Goal: Information Seeking & Learning: Learn about a topic

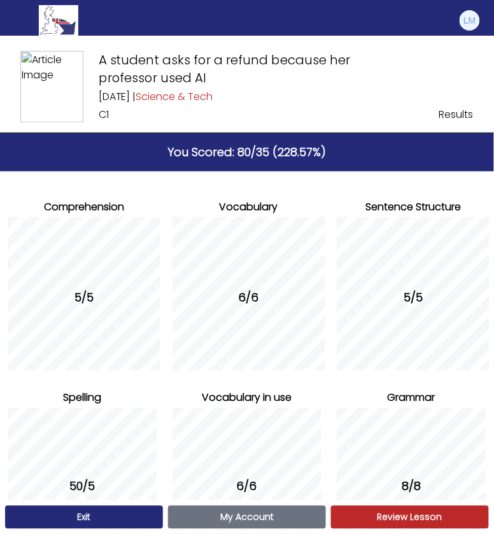
scroll to position [76, 0]
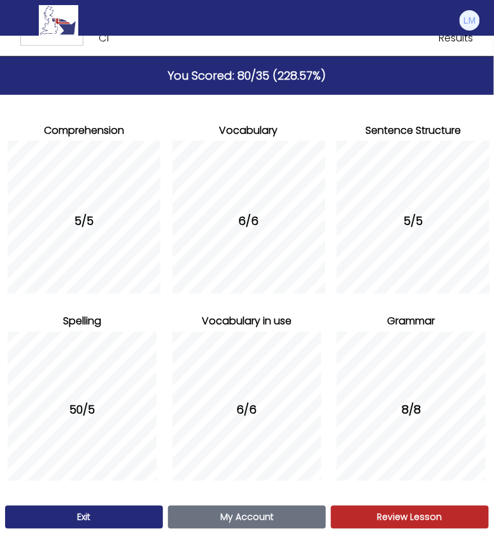
click at [64, 512] on link "Exit" at bounding box center [84, 517] width 158 height 23
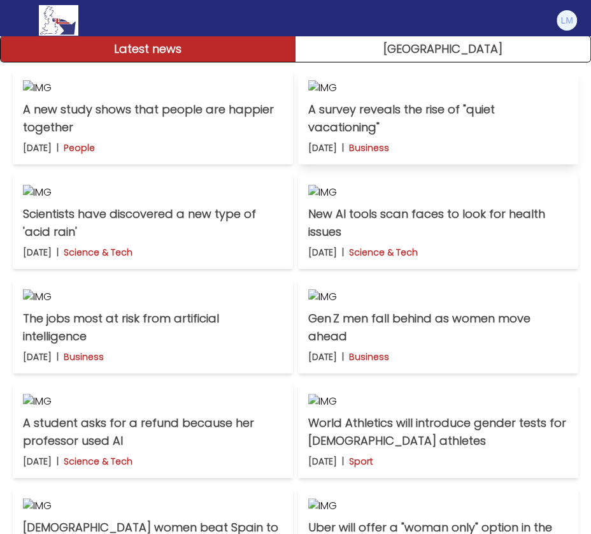
scroll to position [128, 0]
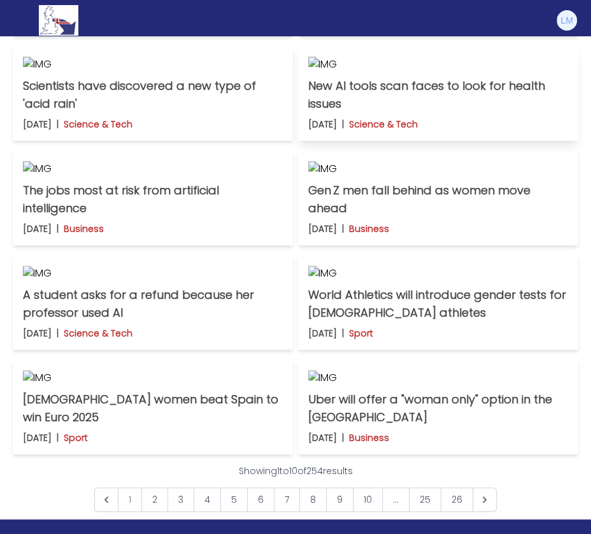
click at [448, 113] on p "New AI tools scan faces to look for health issues" at bounding box center [438, 95] width 260 height 36
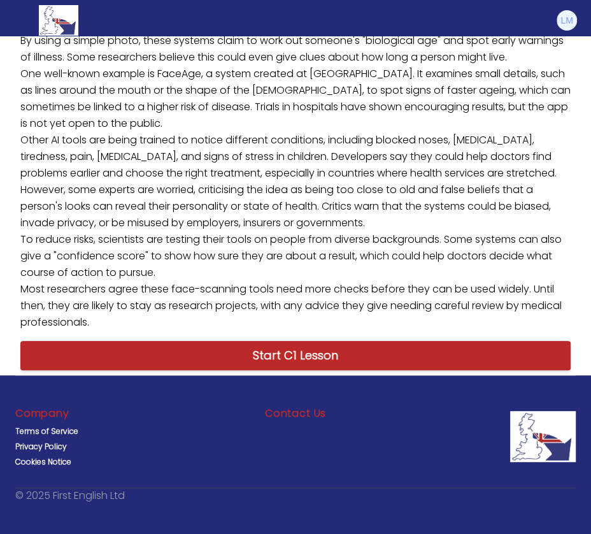
scroll to position [464, 0]
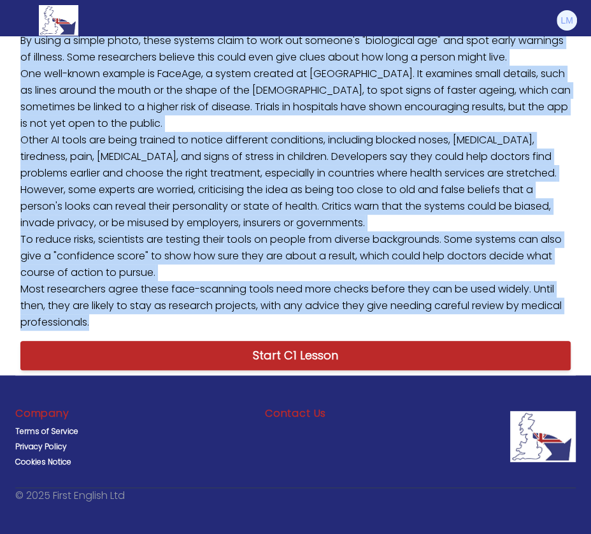
drag, startPoint x: 86, startPoint y: 477, endPoint x: 0, endPoint y: 96, distance: 391.0
click at [0, 94] on div "B1 B2 C1 New AI tools scan faces to look for health issues New AI tools scan fa…" at bounding box center [295, 111] width 591 height 527
copy p "A new wave of artificial intelligence tools can now study a person's face to lo…"
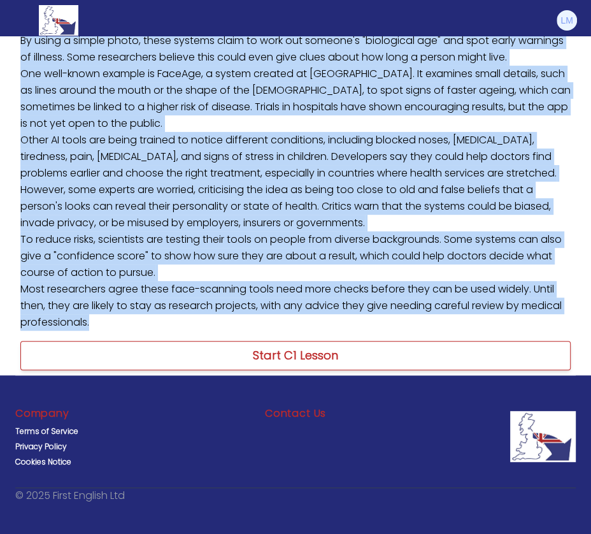
click at [378, 370] on link "Start C1 Lesson" at bounding box center [295, 355] width 550 height 29
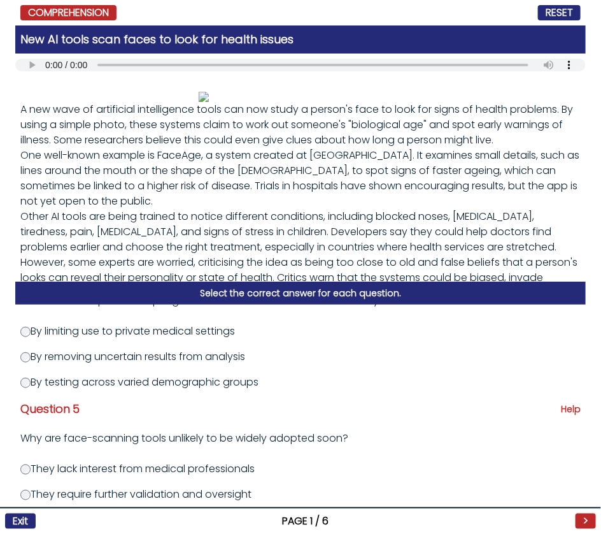
scroll to position [488, 0]
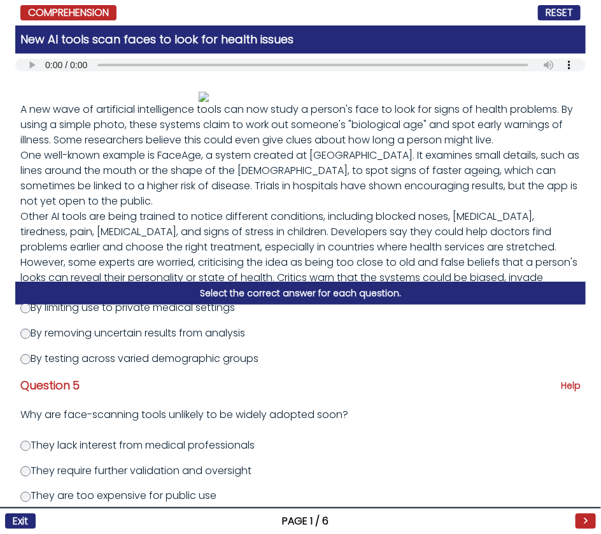
click at [147, 465] on label "They require further validation and oversight" at bounding box center [135, 470] width 231 height 15
click at [132, 478] on div "Question 1 Help What does FaceAge’s focus on subtle facial features suggest abo…" at bounding box center [300, 418] width 571 height 229
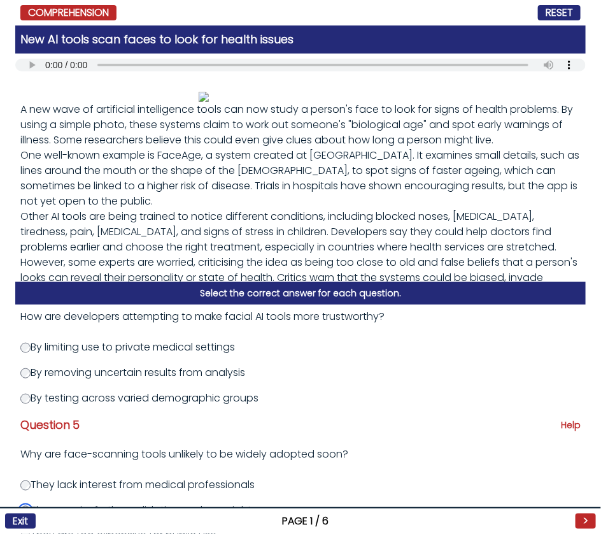
scroll to position [448, 0]
click at [0, 83] on div "New AI tools scan faces to look for health issues [DATE] C1 RESET PAGE 1 / 6 Ne…" at bounding box center [300, 267] width 601 height 534
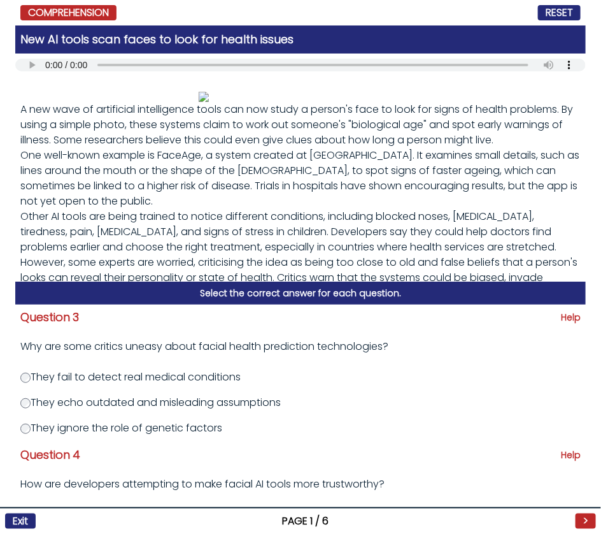
scroll to position [0, 0]
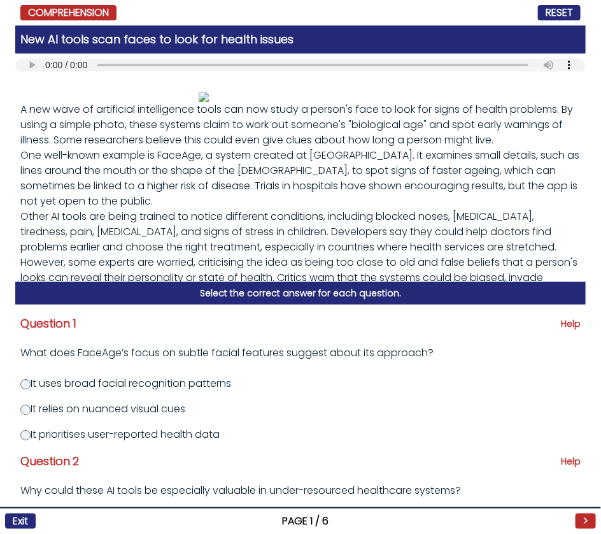
click at [167, 410] on label "It relies on nuanced visual cues" at bounding box center [102, 408] width 165 height 15
click at [169, 411] on label "It relies on nuanced visual cues" at bounding box center [102, 408] width 165 height 15
click at [64, 410] on label "It relies on nuanced visual cues" at bounding box center [102, 408] width 165 height 15
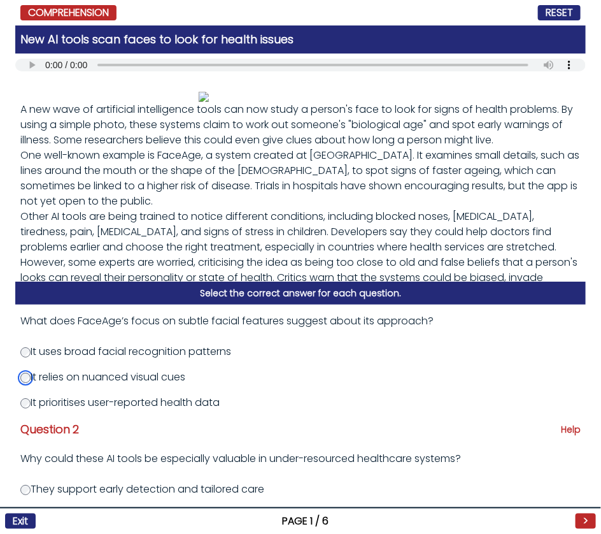
scroll to position [37, 0]
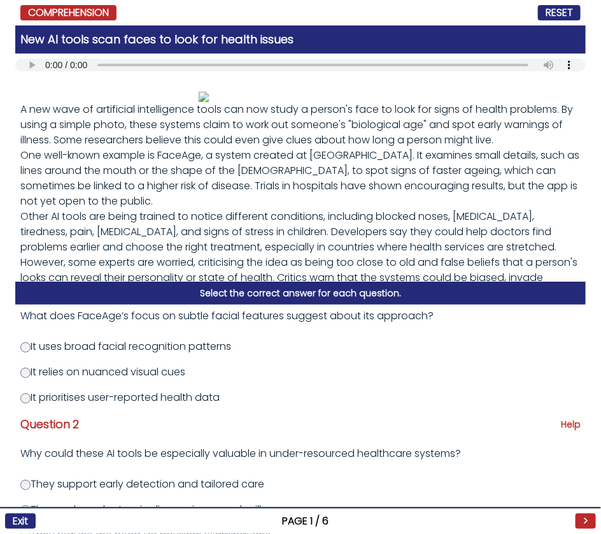
click at [495, 145] on div "A new wave of artificial intelligence tools can now study a person's face to lo…" at bounding box center [300, 176] width 571 height 210
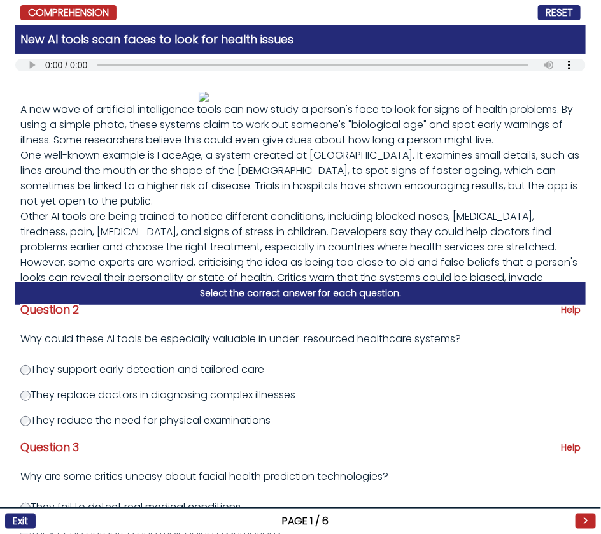
scroll to position [154, 0]
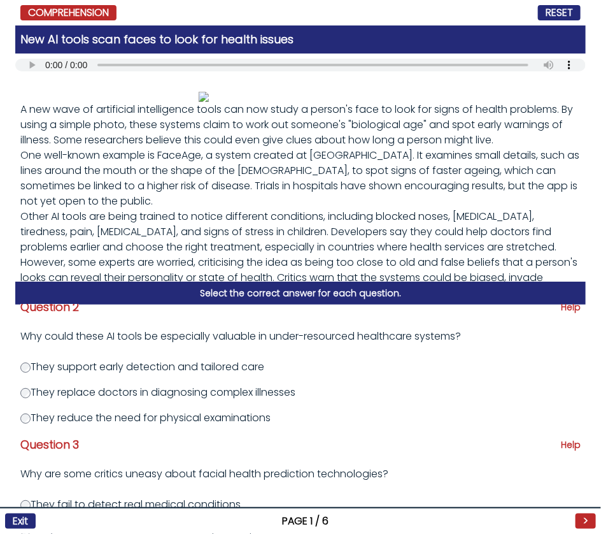
click at [212, 361] on label "They support early detection and tailored care" at bounding box center [142, 366] width 244 height 15
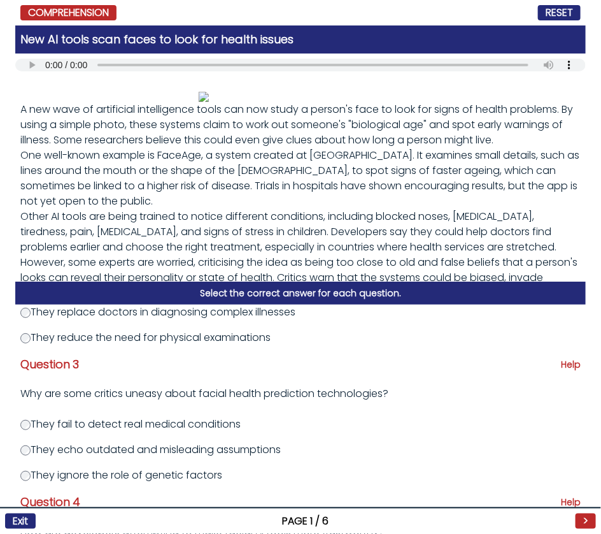
scroll to position [243, 0]
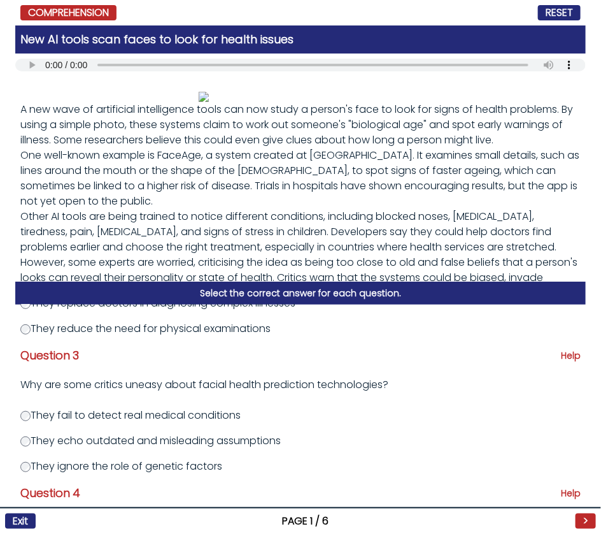
click at [120, 463] on label "They ignore the role of genetic factors" at bounding box center [121, 466] width 202 height 15
click at [30, 471] on label "They ignore the role of genetic factors" at bounding box center [121, 466] width 202 height 15
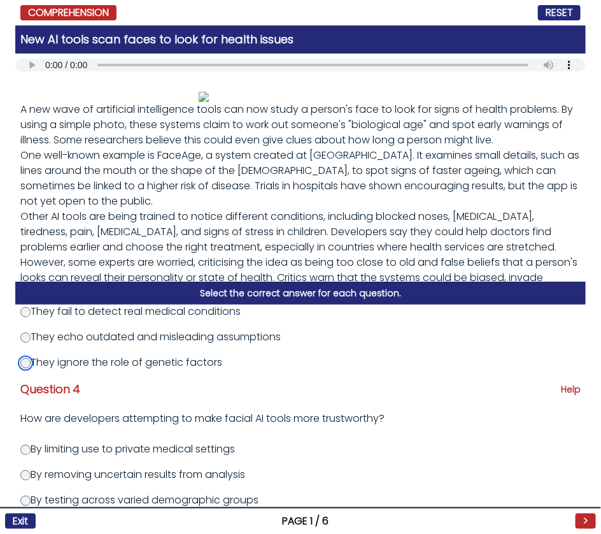
scroll to position [350, 0]
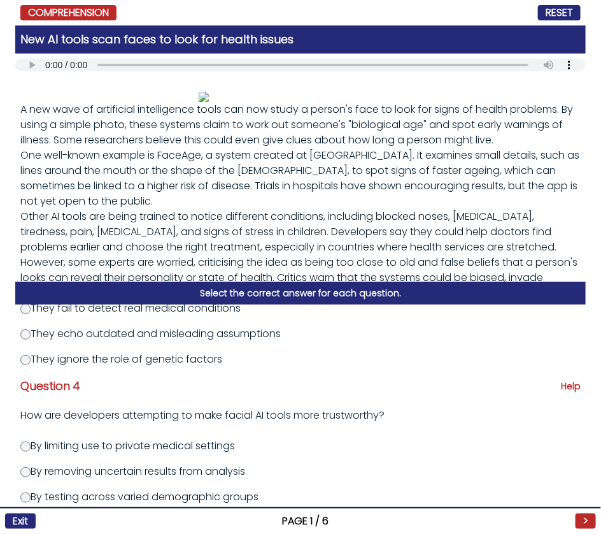
click at [89, 501] on label "By testing across varied demographic groups" at bounding box center [139, 496] width 238 height 15
click at [27, 502] on label "By testing across varied demographic groups" at bounding box center [139, 496] width 238 height 15
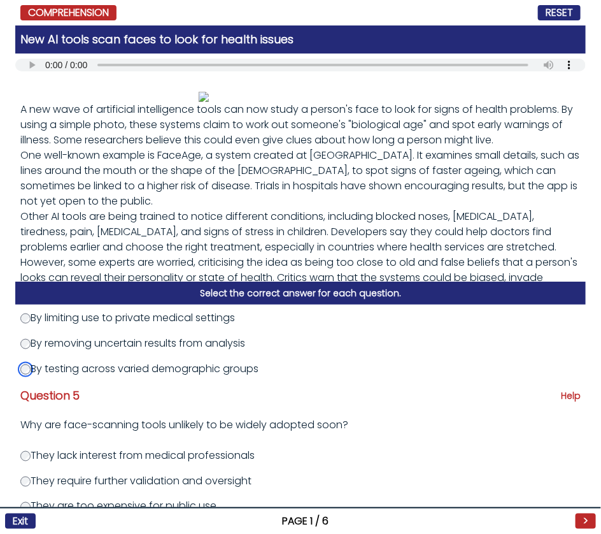
scroll to position [488, 0]
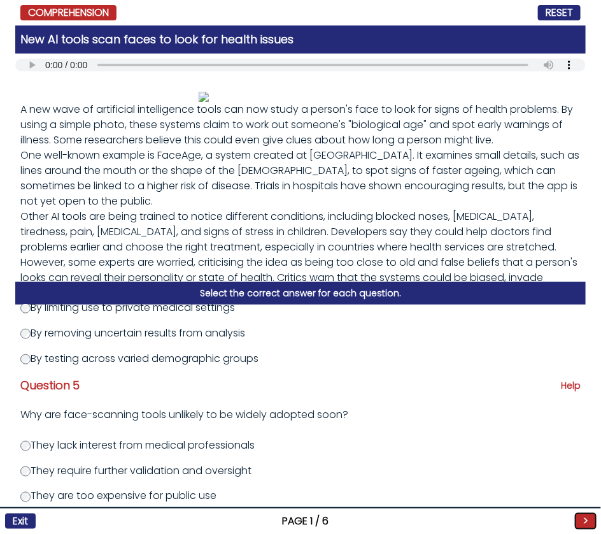
click at [587, 521] on button ">" at bounding box center [586, 520] width 20 height 15
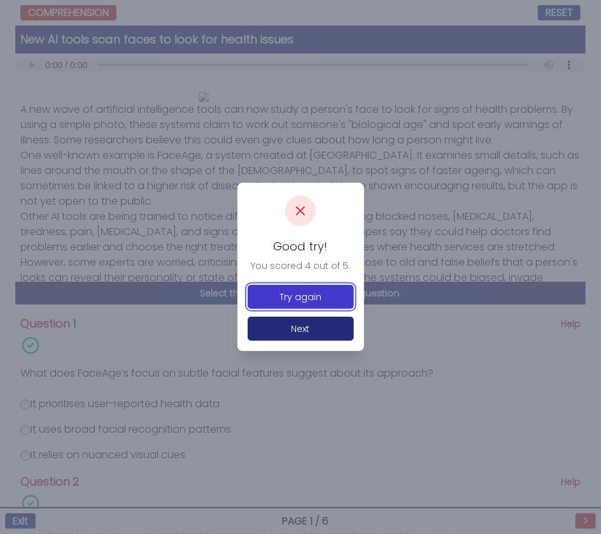
click at [319, 299] on button "Try again" at bounding box center [301, 297] width 106 height 24
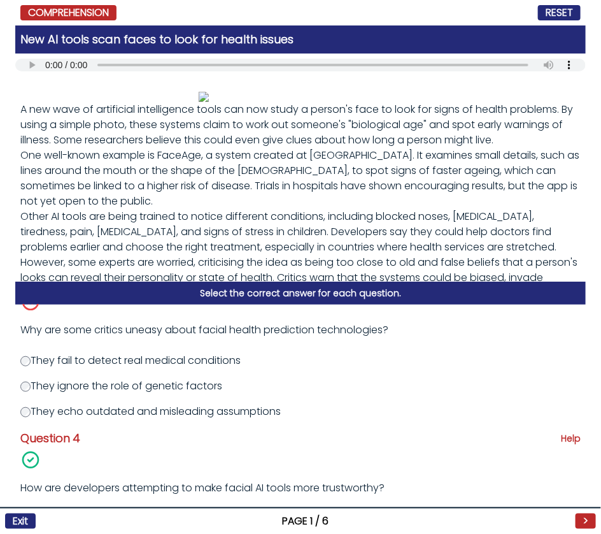
scroll to position [360, 0]
click at [230, 413] on label "They echo outdated and misleading assumptions" at bounding box center [150, 409] width 260 height 15
click at [54, 406] on label "They echo outdated and misleading assumptions" at bounding box center [150, 409] width 260 height 15
click at [36, 406] on label "They echo outdated and misleading assumptions" at bounding box center [150, 409] width 260 height 15
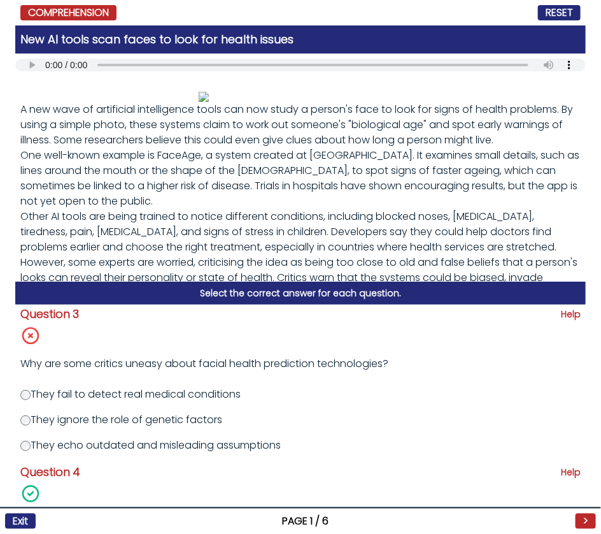
click at [562, 317] on p "Help" at bounding box center [571, 314] width 20 height 13
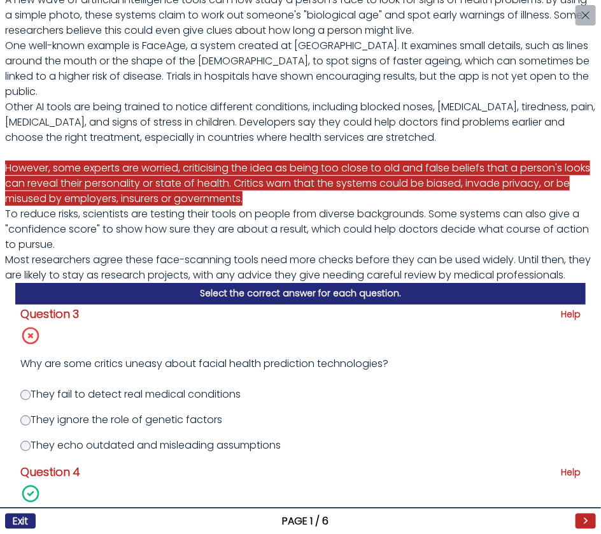
scroll to position [543, 0]
click at [587, 518] on button ">" at bounding box center [586, 520] width 20 height 15
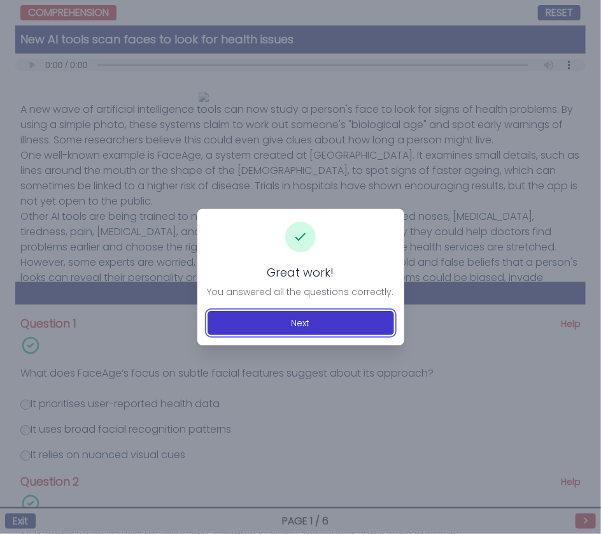
click at [349, 318] on button "Next" at bounding box center [301, 323] width 187 height 24
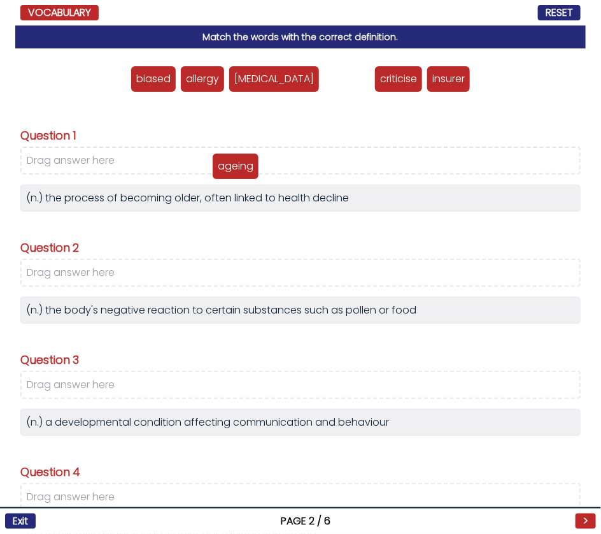
drag, startPoint x: 324, startPoint y: 78, endPoint x: 209, endPoint y: 167, distance: 145.2
click at [218, 167] on p "ageing" at bounding box center [236, 166] width 36 height 15
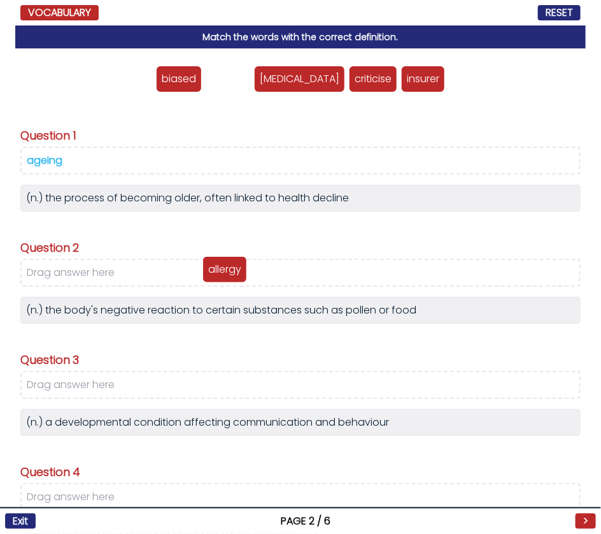
drag, startPoint x: 242, startPoint y: 78, endPoint x: 239, endPoint y: 268, distance: 190.4
click at [239, 268] on p "allergy" at bounding box center [224, 269] width 33 height 15
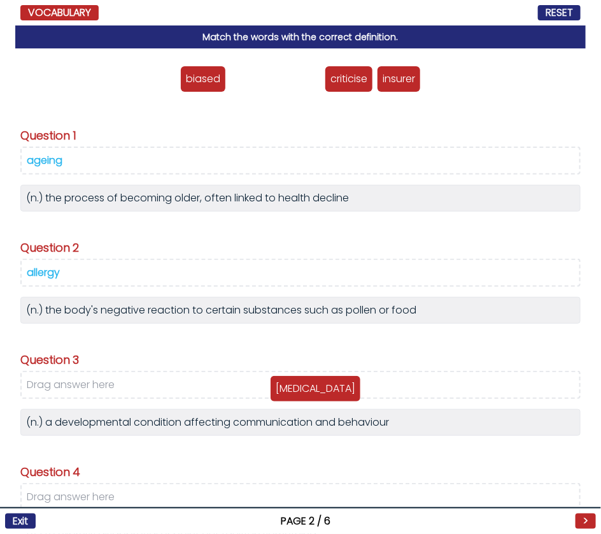
drag, startPoint x: 264, startPoint y: 80, endPoint x: 303, endPoint y: 390, distance: 312.6
click at [304, 390] on p "[MEDICAL_DATA]" at bounding box center [316, 388] width 80 height 15
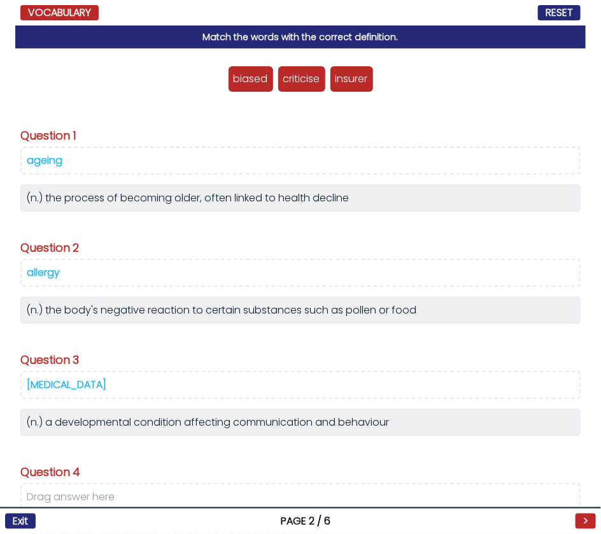
scroll to position [61, 0]
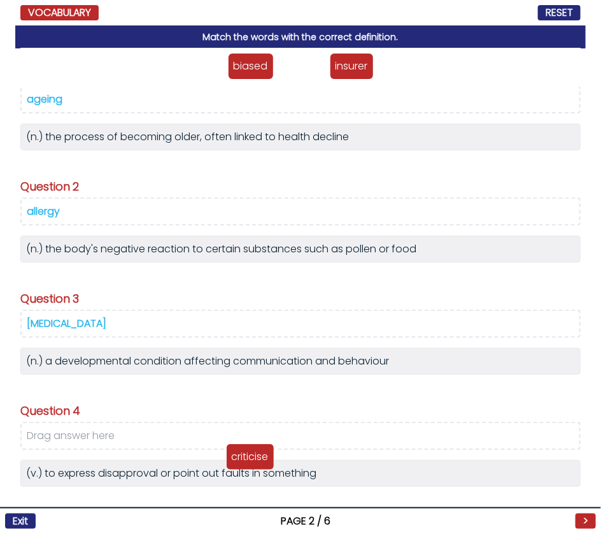
drag, startPoint x: 301, startPoint y: 66, endPoint x: 249, endPoint y: 450, distance: 387.5
click at [249, 450] on p "criticise" at bounding box center [250, 456] width 37 height 15
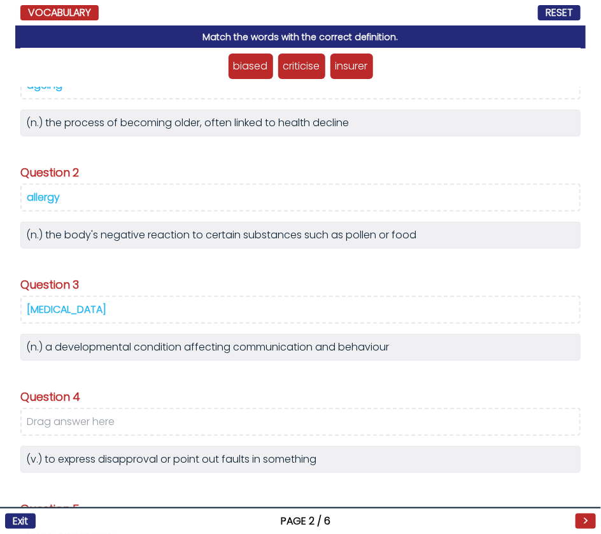
scroll to position [79, 0]
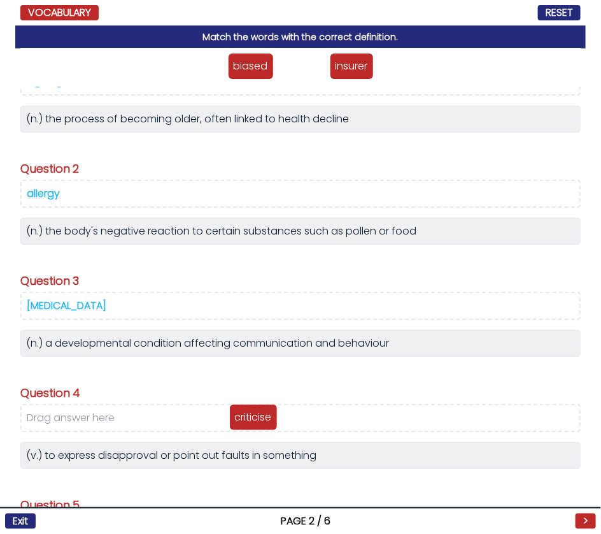
drag, startPoint x: 301, startPoint y: 63, endPoint x: 252, endPoint y: 414, distance: 354.2
click at [252, 414] on p "criticise" at bounding box center [253, 416] width 37 height 15
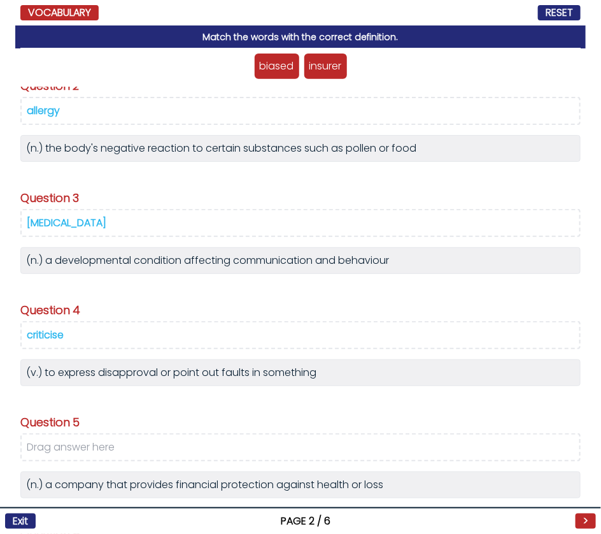
scroll to position [161, 0]
drag, startPoint x: 335, startPoint y: 67, endPoint x: 211, endPoint y: 445, distance: 398.1
click at [211, 446] on p "insurer" at bounding box center [202, 444] width 32 height 15
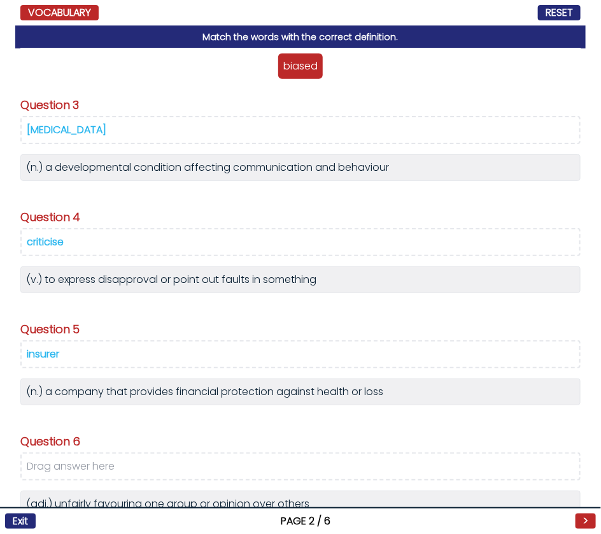
scroll to position [275, 0]
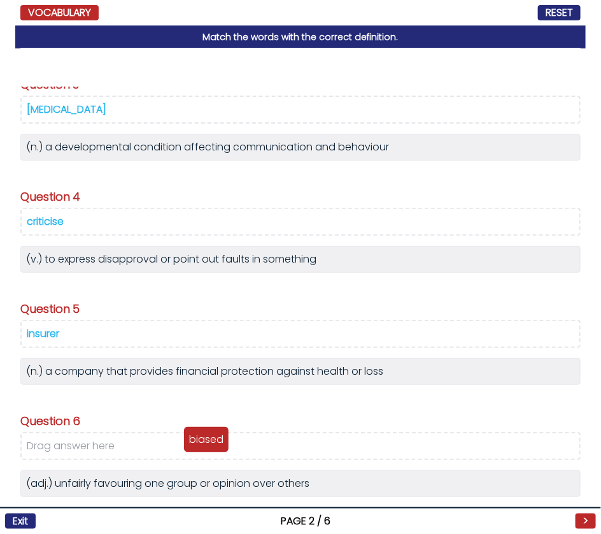
drag, startPoint x: 290, startPoint y: 69, endPoint x: 196, endPoint y: 442, distance: 384.3
click at [196, 441] on p "biased" at bounding box center [206, 439] width 34 height 15
click at [580, 518] on button ">" at bounding box center [586, 520] width 20 height 15
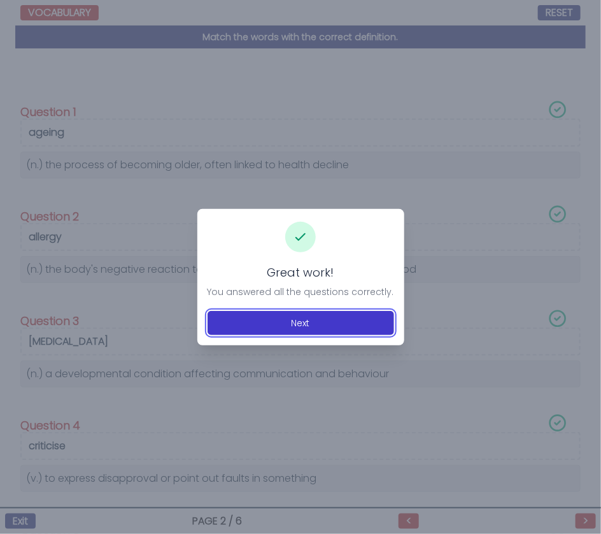
click at [281, 331] on button "Next" at bounding box center [301, 323] width 187 height 24
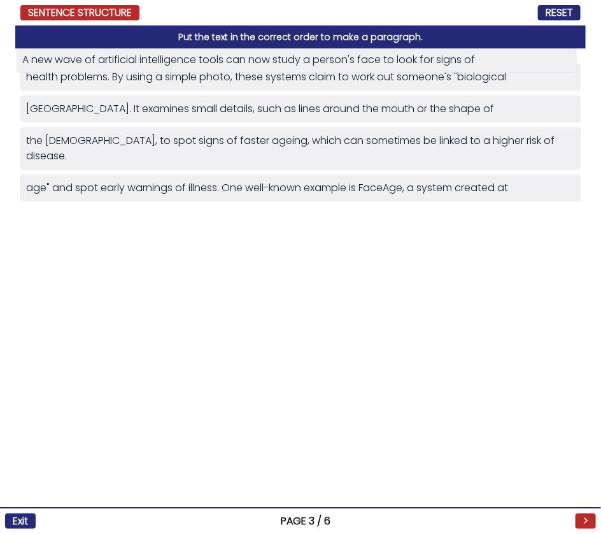
drag, startPoint x: 153, startPoint y: 141, endPoint x: 150, endPoint y: 62, distance: 79.7
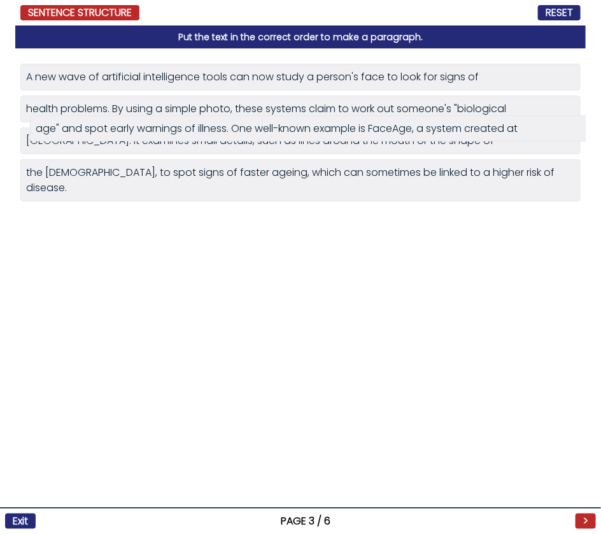
drag, startPoint x: 118, startPoint y: 203, endPoint x: 126, endPoint y: 124, distance: 79.4
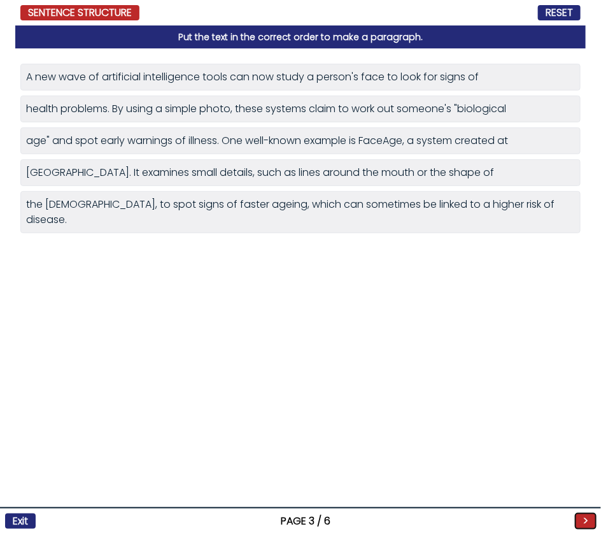
click at [594, 522] on button ">" at bounding box center [586, 520] width 20 height 15
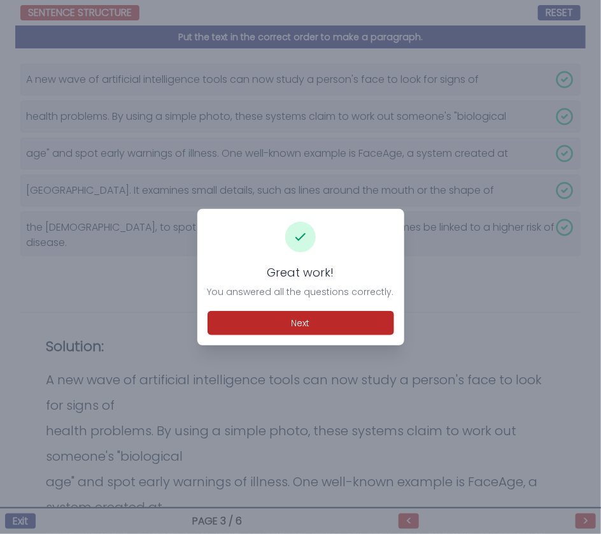
click at [253, 340] on div "Great work! You answered all the questions correctly. Next" at bounding box center [300, 277] width 207 height 136
click at [257, 336] on div "Great work! You answered all the questions correctly. Next" at bounding box center [300, 277] width 207 height 136
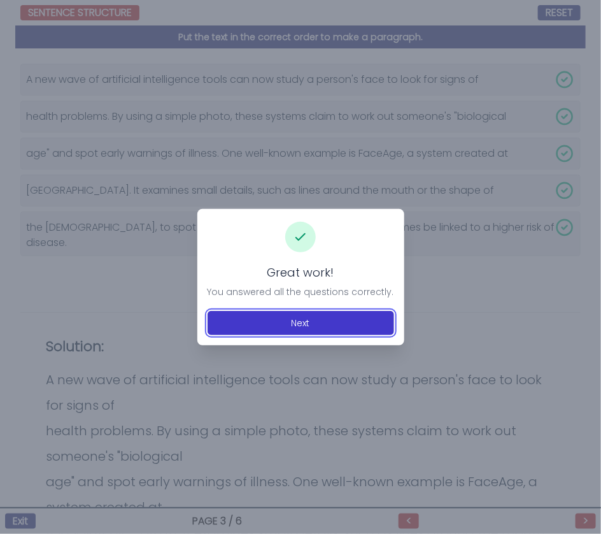
click at [292, 322] on button "Next" at bounding box center [301, 323] width 187 height 24
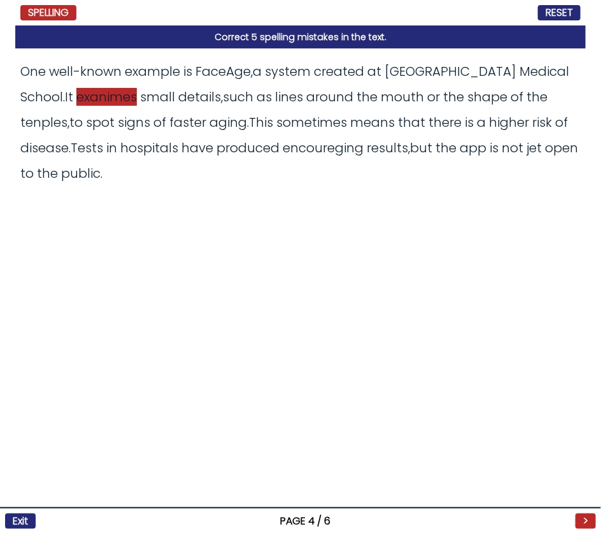
click at [76, 101] on span "exanimes" at bounding box center [106, 97] width 60 height 18
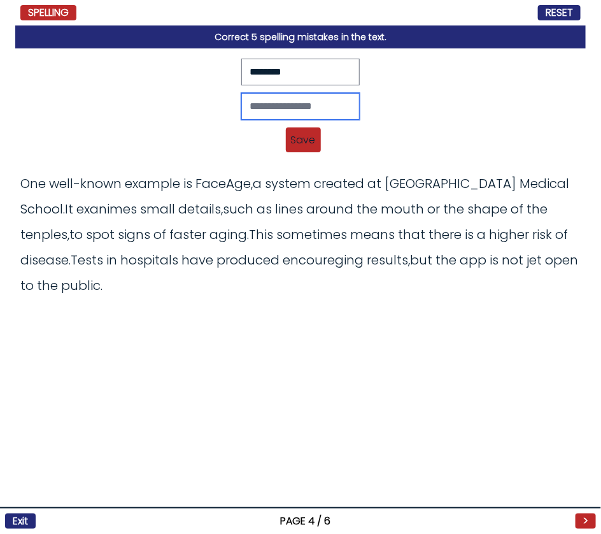
click at [308, 109] on input "text" at bounding box center [300, 106] width 118 height 27
type input "********"
click at [297, 138] on span "Save" at bounding box center [303, 139] width 35 height 25
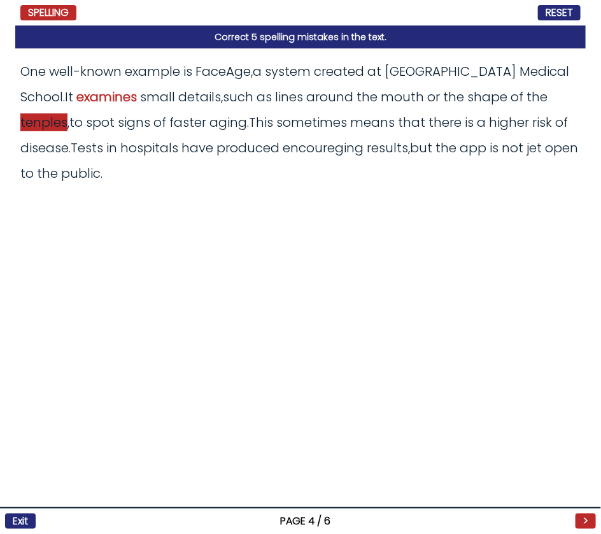
click at [68, 113] on span "tenples" at bounding box center [43, 122] width 47 height 18
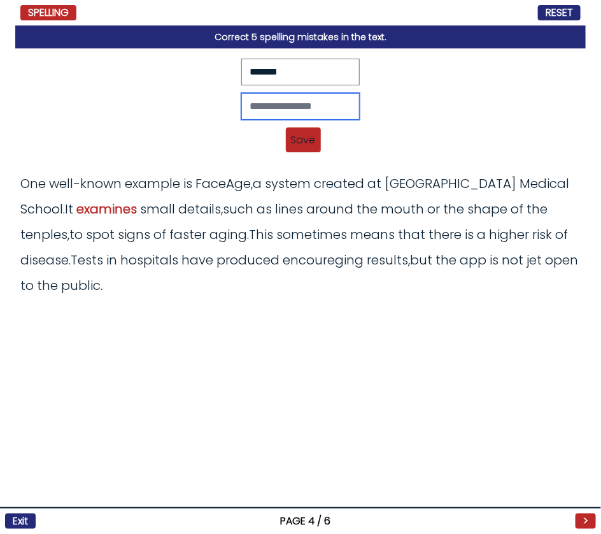
click at [287, 105] on input "text" at bounding box center [300, 106] width 118 height 27
type input "*******"
click at [295, 127] on span "Save" at bounding box center [303, 139] width 35 height 25
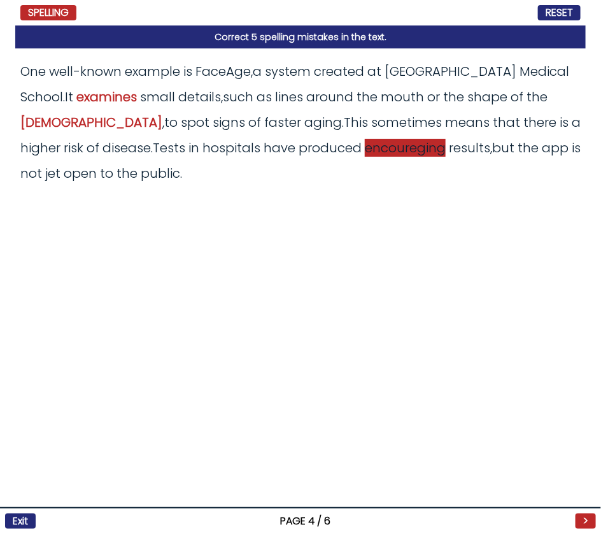
click at [365, 146] on span "encoureging" at bounding box center [405, 148] width 81 height 18
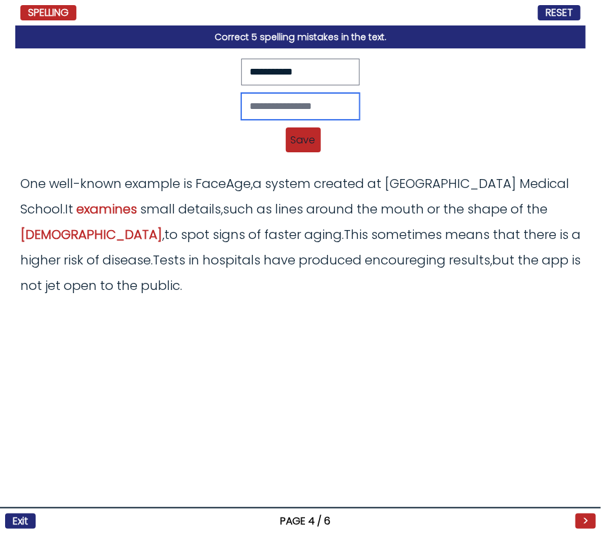
click at [299, 103] on input "text" at bounding box center [300, 106] width 118 height 27
type input "**********"
click at [299, 135] on span "Save" at bounding box center [303, 139] width 35 height 25
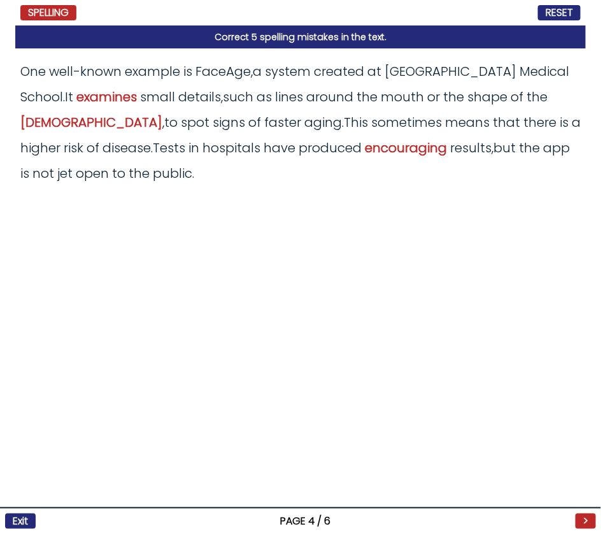
click at [478, 153] on odiv "One well - known example is FaceAge , a system created at Harvard Medical Schoo…" at bounding box center [300, 122] width 560 height 120
click at [73, 164] on span "jet" at bounding box center [64, 173] width 15 height 18
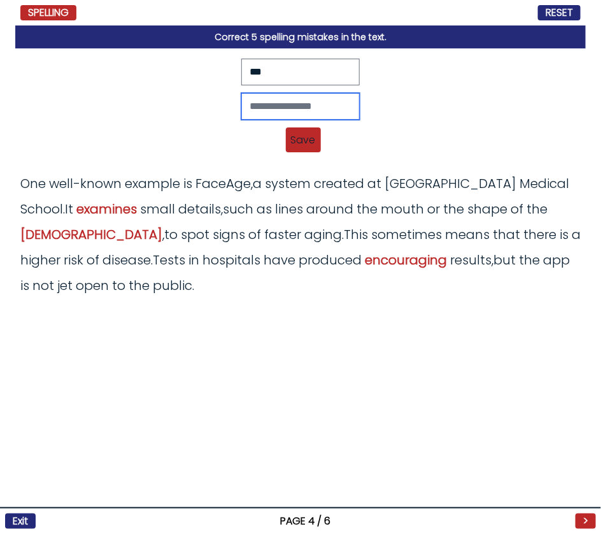
click at [281, 113] on input "text" at bounding box center [300, 106] width 118 height 27
type input "***"
click at [294, 143] on span "Save" at bounding box center [303, 139] width 35 height 25
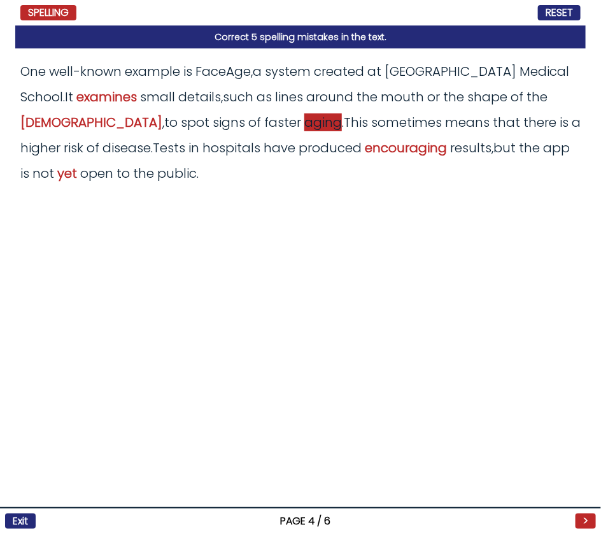
click at [304, 121] on span "aging" at bounding box center [323, 122] width 38 height 18
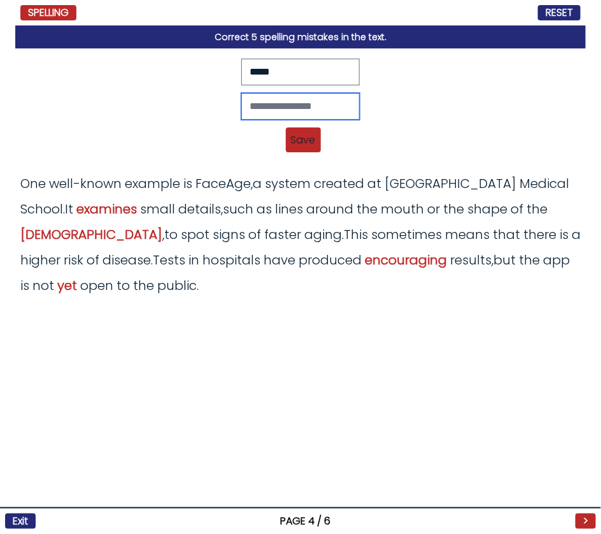
click at [255, 99] on input "text" at bounding box center [300, 106] width 118 height 27
type input "******"
click at [290, 134] on span "Save" at bounding box center [303, 139] width 35 height 25
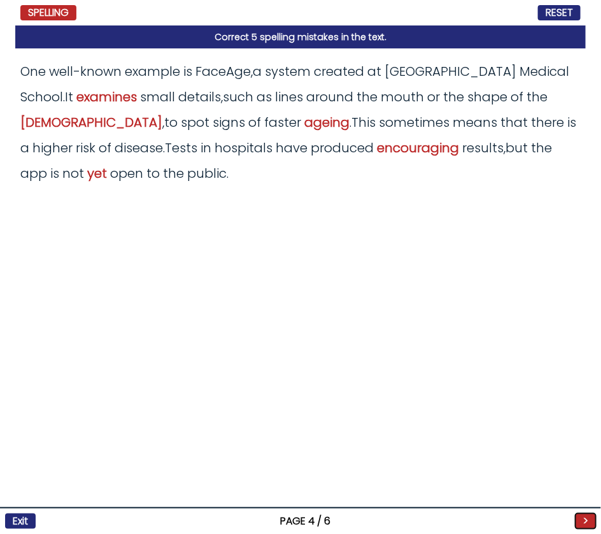
click at [581, 513] on button ">" at bounding box center [586, 520] width 20 height 15
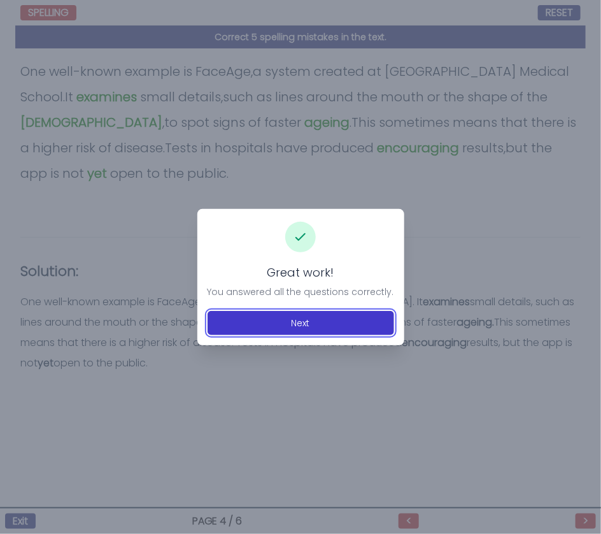
click at [287, 321] on button "Next" at bounding box center [301, 323] width 187 height 24
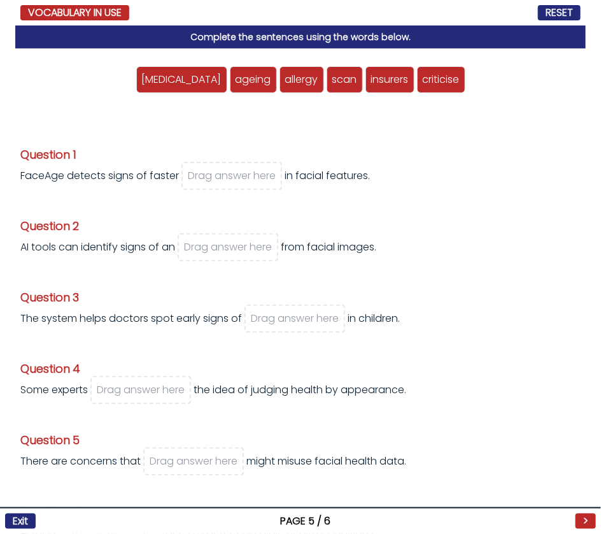
scroll to position [14, 0]
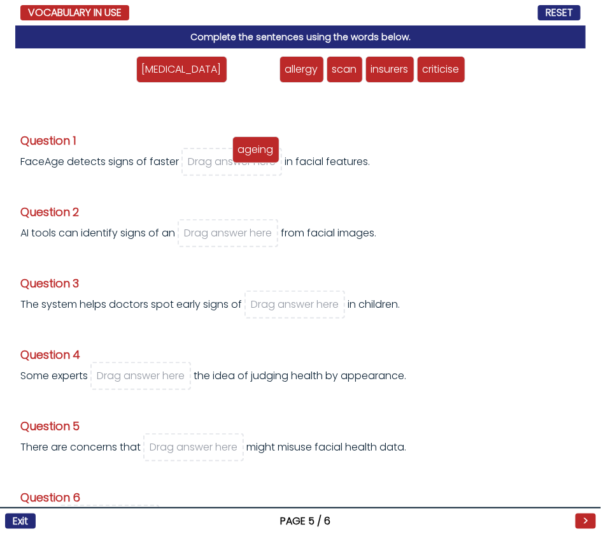
drag, startPoint x: 227, startPoint y: 82, endPoint x: 231, endPoint y: 163, distance: 81.6
click at [232, 163] on div "ageing" at bounding box center [255, 149] width 47 height 27
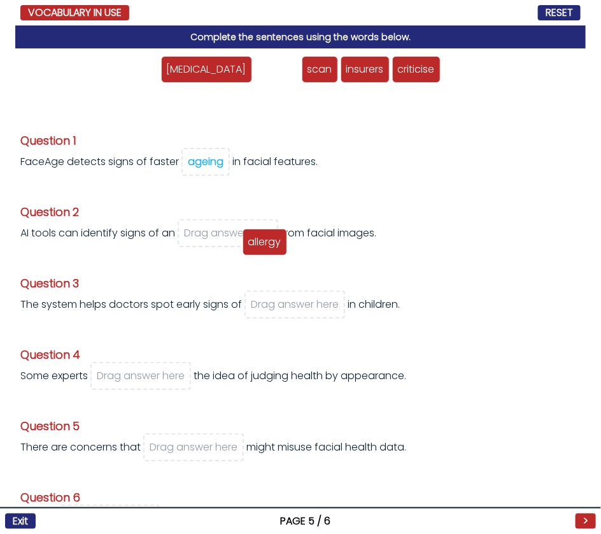
drag, startPoint x: 255, startPoint y: 71, endPoint x: 241, endPoint y: 243, distance: 171.8
click at [248, 243] on span "allergy" at bounding box center [264, 241] width 33 height 15
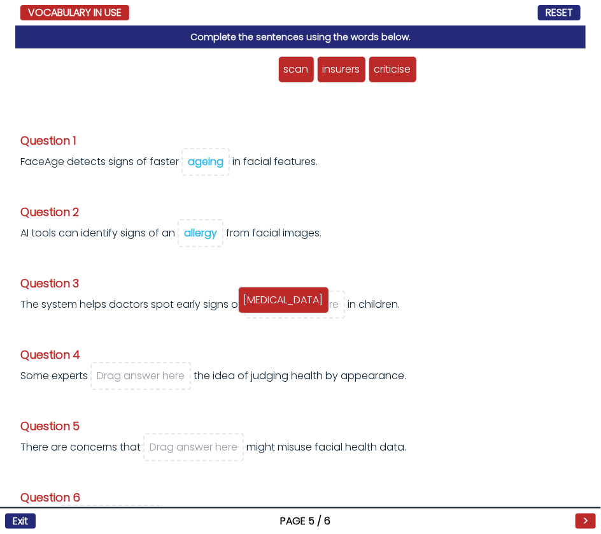
drag, startPoint x: 234, startPoint y: 68, endPoint x: 288, endPoint y: 305, distance: 243.0
click at [288, 305] on span "[MEDICAL_DATA]" at bounding box center [284, 299] width 80 height 15
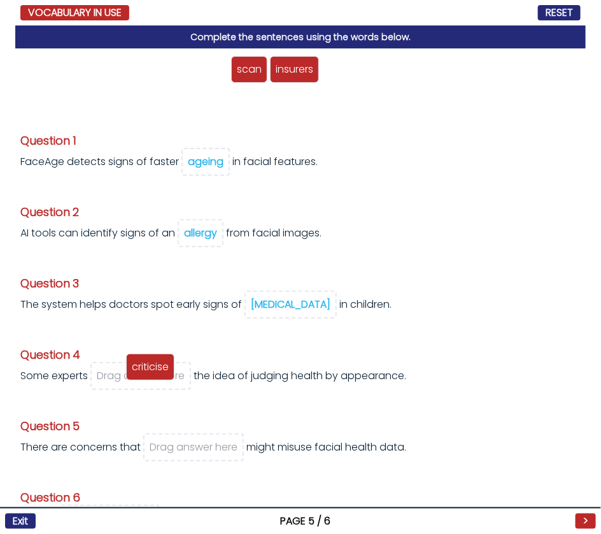
drag, startPoint x: 344, startPoint y: 76, endPoint x: 143, endPoint y: 381, distance: 365.6
click at [144, 380] on div "criticise" at bounding box center [150, 366] width 48 height 27
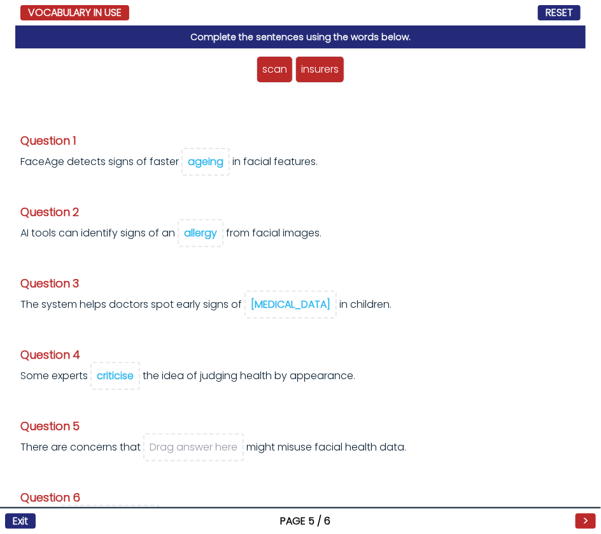
click at [314, 72] on span "insurers" at bounding box center [320, 69] width 38 height 15
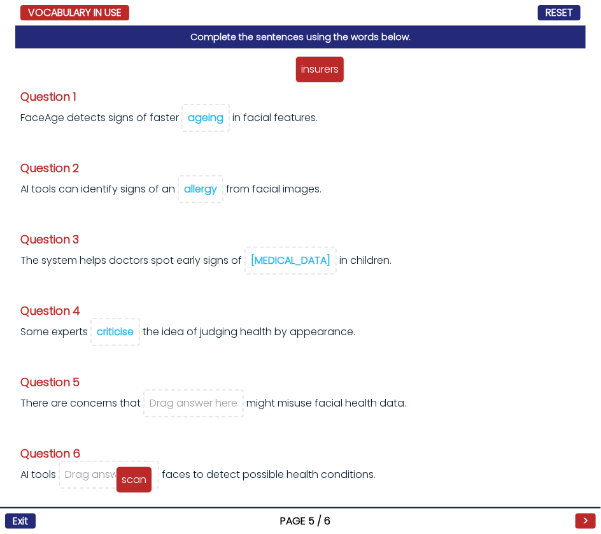
drag, startPoint x: 268, startPoint y: 68, endPoint x: 127, endPoint y: 478, distance: 433.6
click at [127, 478] on span "scan" at bounding box center [134, 479] width 25 height 15
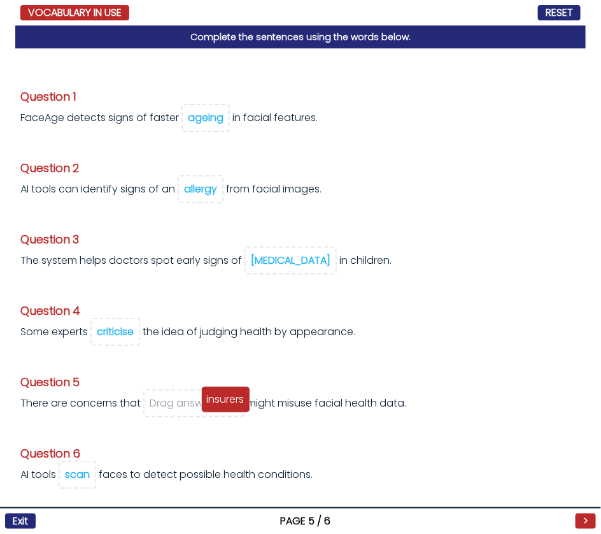
drag, startPoint x: 293, startPoint y: 71, endPoint x: 209, endPoint y: 404, distance: 343.5
click at [209, 404] on span "insurers" at bounding box center [226, 399] width 38 height 15
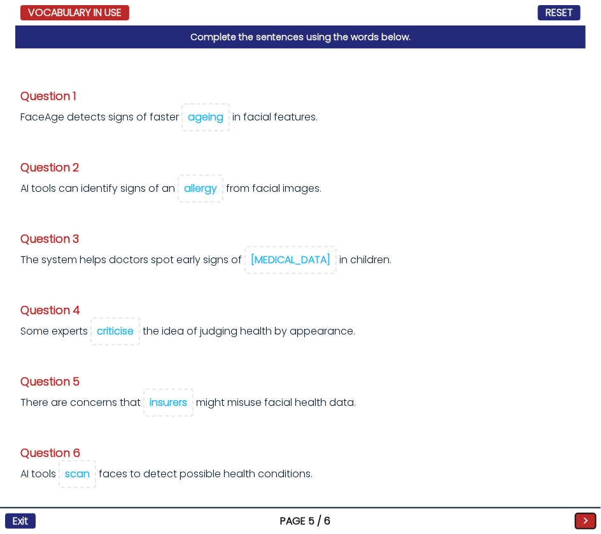
click at [581, 515] on button ">" at bounding box center [586, 520] width 20 height 15
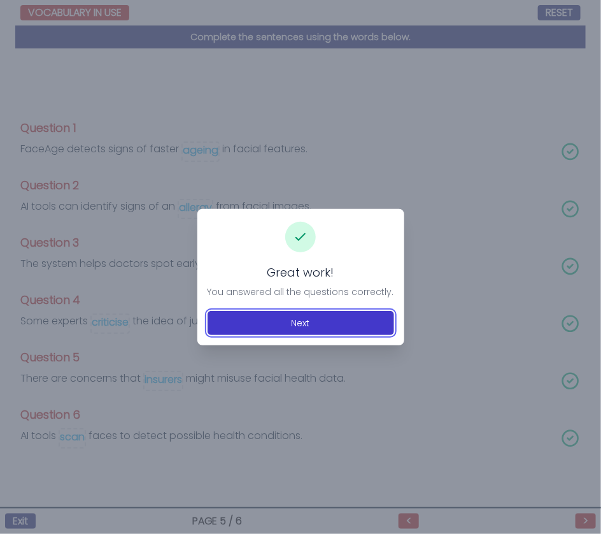
click at [272, 314] on button "Next" at bounding box center [301, 323] width 187 height 24
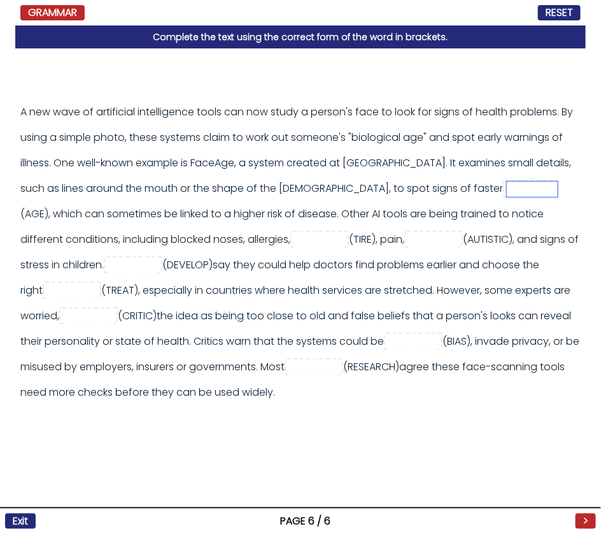
click at [507, 191] on input "text" at bounding box center [532, 188] width 51 height 15
type input "******"
click at [294, 239] on input "text" at bounding box center [319, 239] width 51 height 15
type input "*"
type input "*********"
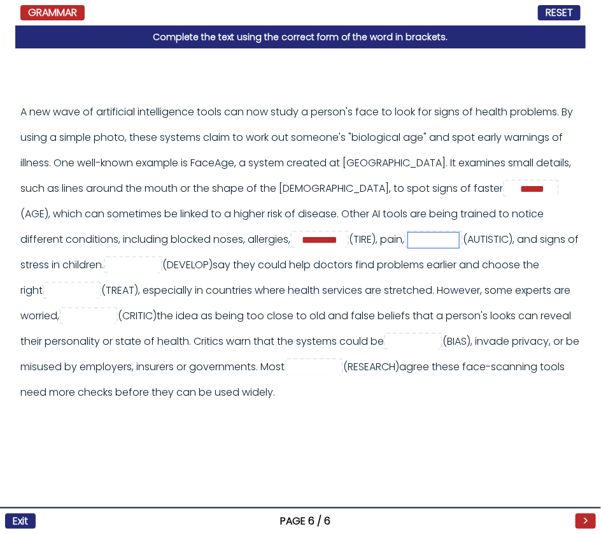
click at [408, 243] on input "text" at bounding box center [433, 239] width 51 height 15
type input "******"
click at [108, 266] on input "text" at bounding box center [133, 265] width 51 height 15
drag, startPoint x: 85, startPoint y: 266, endPoint x: 85, endPoint y: 280, distance: 14.0
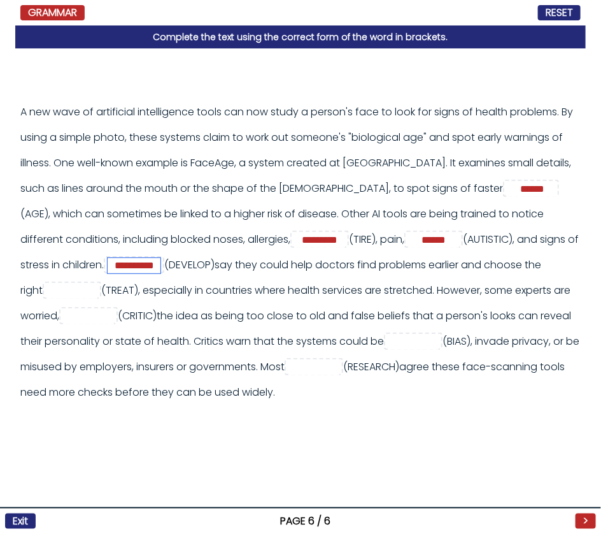
click at [108, 266] on input "**********" at bounding box center [134, 265] width 53 height 15
type input "**********"
click at [55, 284] on input "text" at bounding box center [71, 290] width 51 height 15
type input "*********"
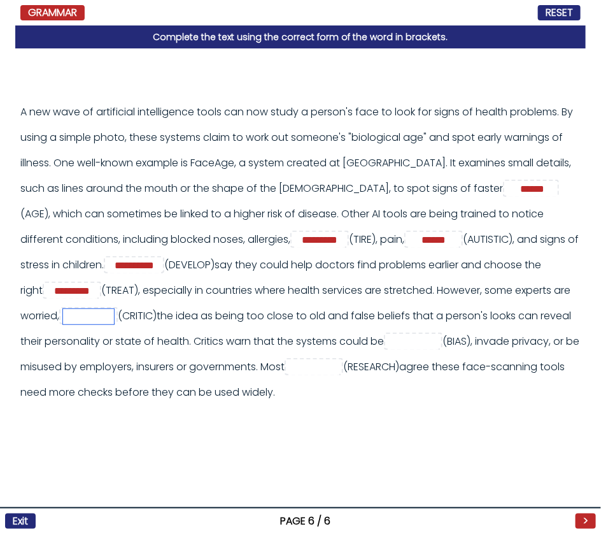
click at [69, 323] on input "text" at bounding box center [88, 316] width 51 height 15
type input "**********"
click at [415, 331] on div "A new wave of artificial intelligence tools can now study a person's face to lo…" at bounding box center [300, 252] width 560 height 306
click at [415, 340] on input "text" at bounding box center [413, 341] width 51 height 15
type input "*"
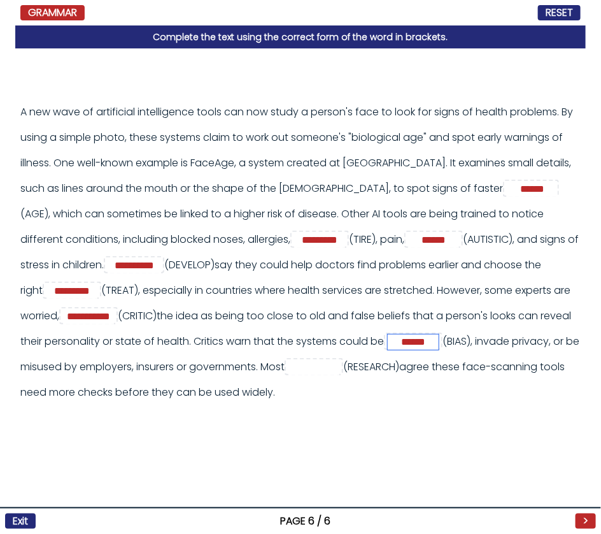
type input "******"
click at [339, 366] on input "text" at bounding box center [313, 367] width 51 height 15
type input "**********"
click at [590, 520] on button ">" at bounding box center [586, 520] width 20 height 15
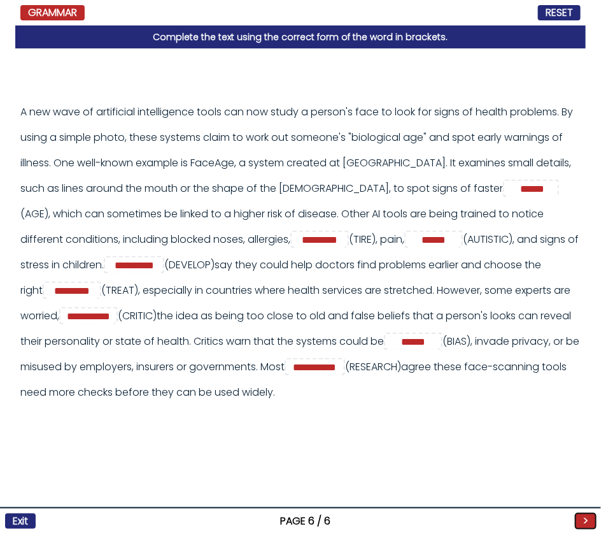
scroll to position [0, 0]
